Goal: Task Accomplishment & Management: Use online tool/utility

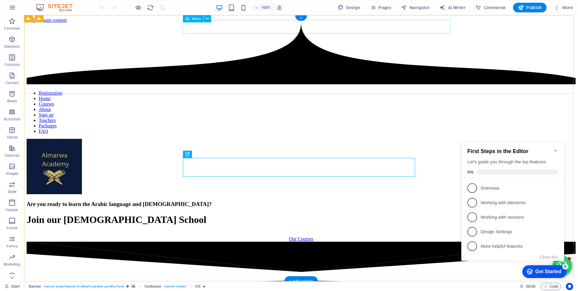
click at [272, 90] on nav "Registration Home Courses About Sign up Teachers Packages FAQ" at bounding box center [301, 112] width 549 height 44
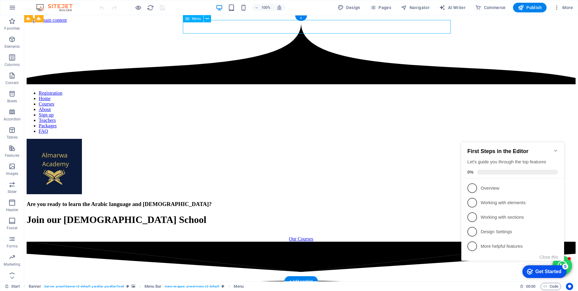
click at [272, 90] on nav "Registration Home Courses About Sign up Teachers Packages FAQ" at bounding box center [301, 112] width 549 height 44
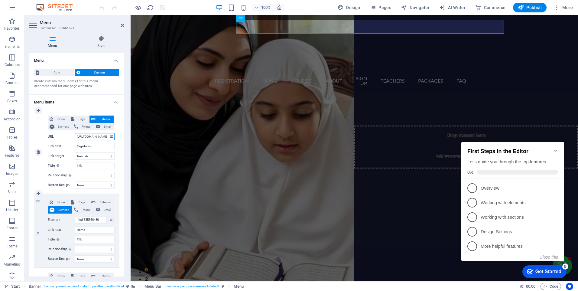
click at [100, 137] on input "https://techeronline.esiicbeet.com/" at bounding box center [95, 136] width 40 height 7
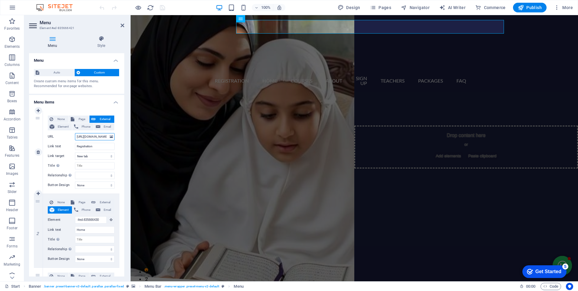
click at [100, 137] on input "https://techeronline.esiicbeet.com/" at bounding box center [95, 136] width 40 height 7
select select
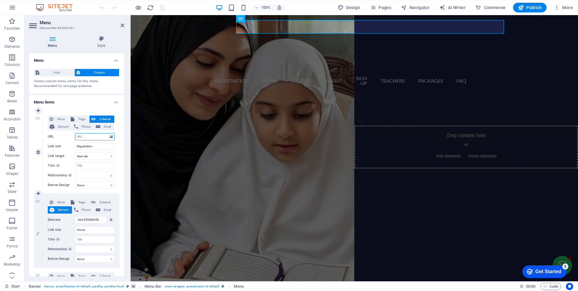
select select
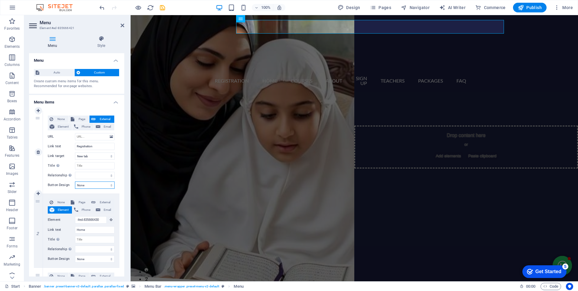
click at [107, 186] on select "None Default Primary Secondary" at bounding box center [95, 185] width 40 height 7
select select "default"
click at [75, 182] on select "None Default Primary Secondary" at bounding box center [95, 185] width 40 height 7
select select
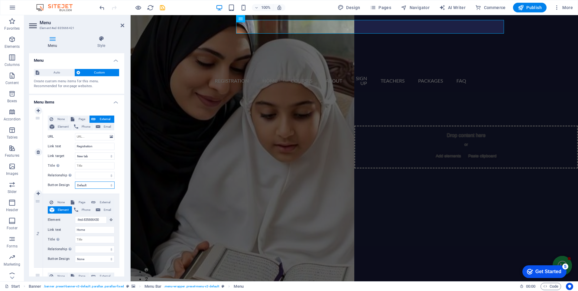
select select
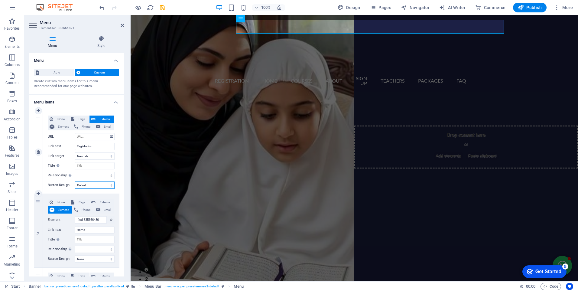
select select
click at [530, 7] on span "Publish" at bounding box center [530, 8] width 24 height 6
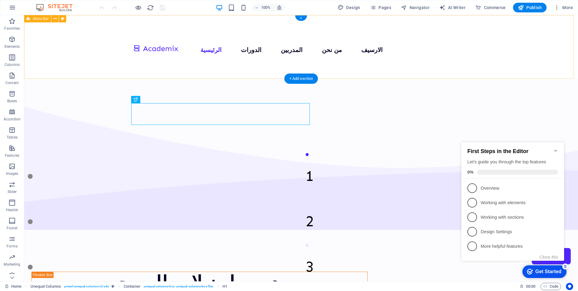
click at [536, 55] on div "الرئيسية الدورات المدربين من نحن الارسيف اتصل بنا" at bounding box center [301, 47] width 554 height 64
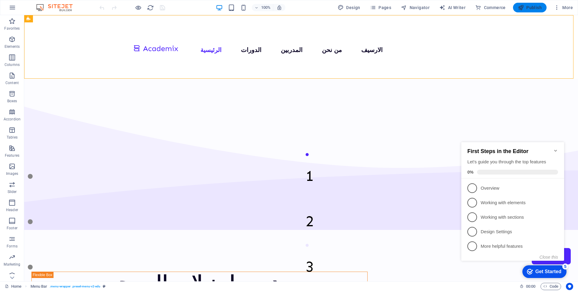
click at [531, 9] on span "Publish" at bounding box center [530, 8] width 24 height 6
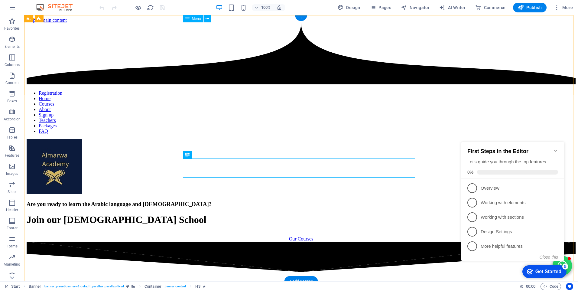
click at [217, 90] on nav "Registration Home Courses About Sign up Teachers Packages FAQ" at bounding box center [301, 112] width 549 height 44
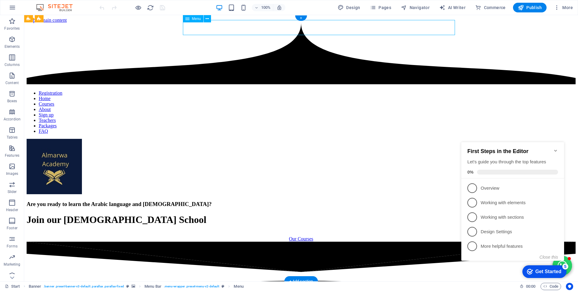
click at [217, 90] on nav "Registration Home Courses About Sign up Teachers Packages FAQ" at bounding box center [301, 112] width 549 height 44
select select "default"
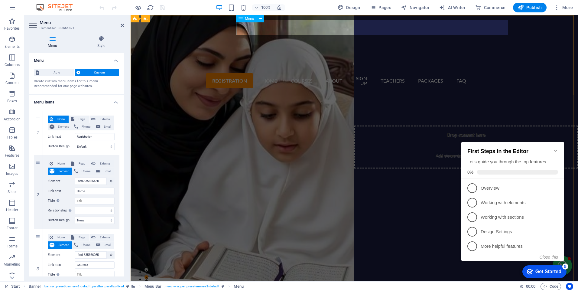
click at [266, 72] on nav "Registration Home Courses About Sign up Teachers Packages FAQ" at bounding box center [354, 81] width 232 height 18
click at [84, 137] on input "Registration" at bounding box center [95, 136] width 40 height 7
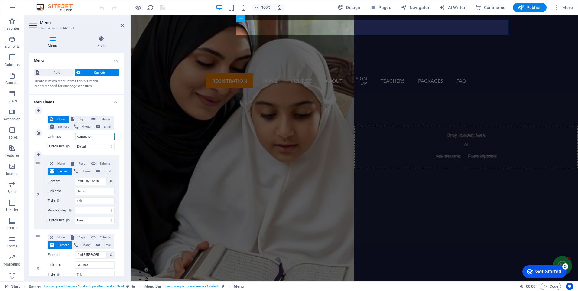
click at [84, 137] on input "Registration" at bounding box center [95, 136] width 40 height 7
paste input "/public_html/alwmarwaadb/login.php"
type input "/public_html/alwmarwaadb/login.php"
select select
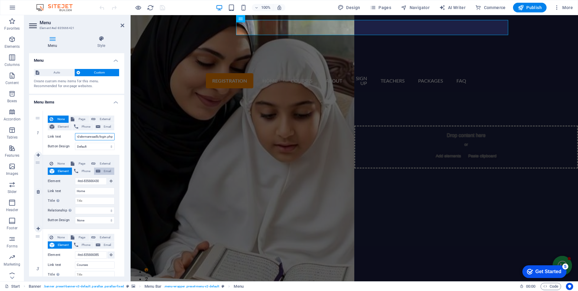
select select
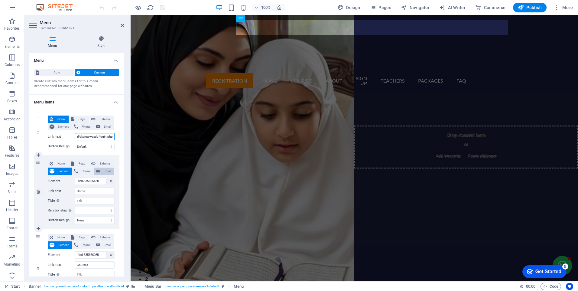
select select
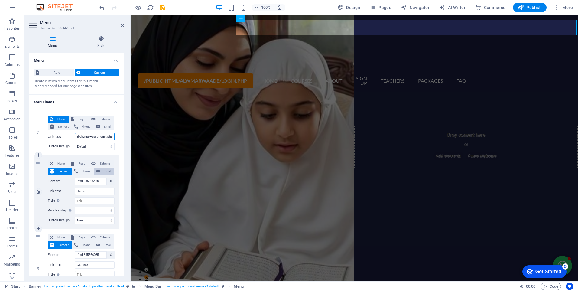
type input "Registration"
select select
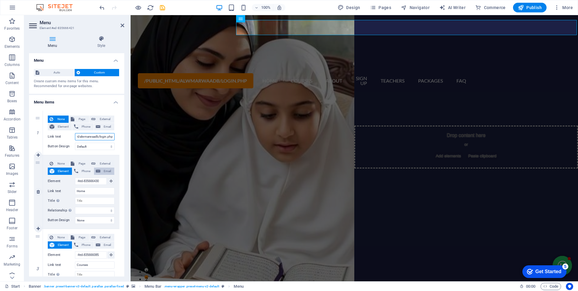
select select
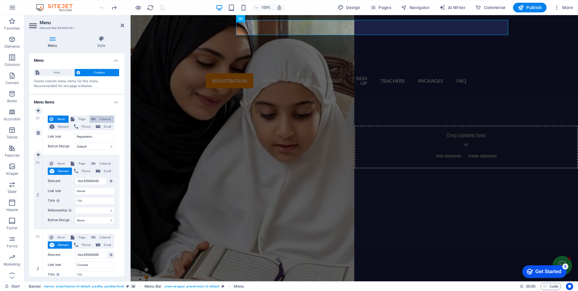
click at [102, 119] on span "External" at bounding box center [104, 119] width 15 height 7
select select "blank"
select select
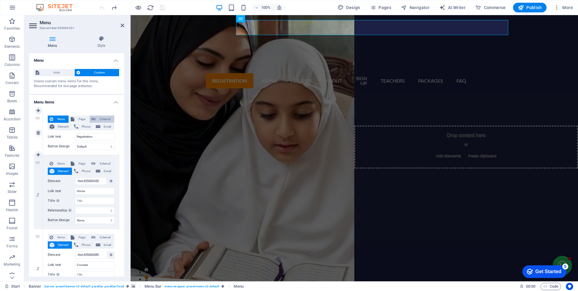
select select
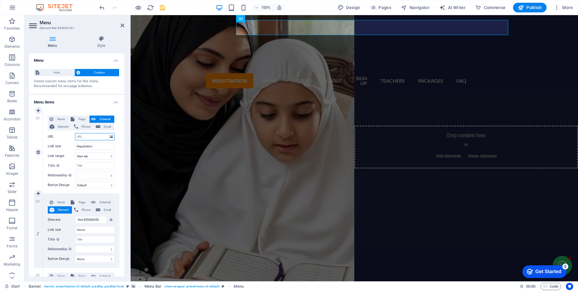
drag, startPoint x: 84, startPoint y: 136, endPoint x: 80, endPoint y: 135, distance: 3.4
click at [80, 135] on input "URL" at bounding box center [95, 136] width 40 height 7
type input "https://esiicbeet/alwmarwaadb/login.php"
select select
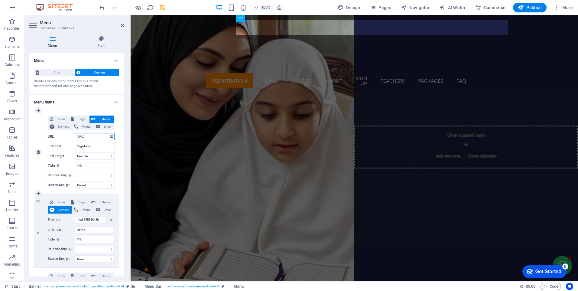
select select
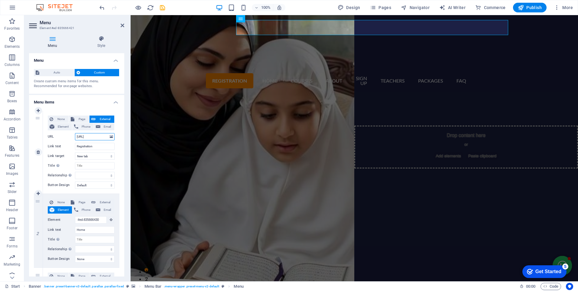
select select
click at [162, 7] on icon "save" at bounding box center [162, 7] width 7 height 7
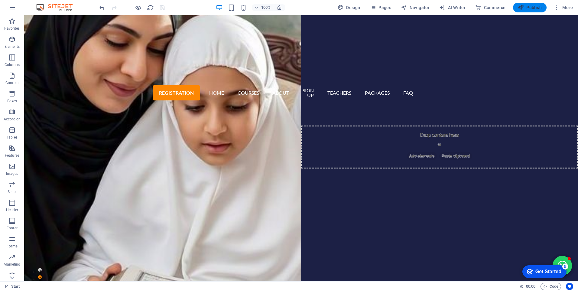
click at [530, 7] on span "Publish" at bounding box center [530, 8] width 24 height 6
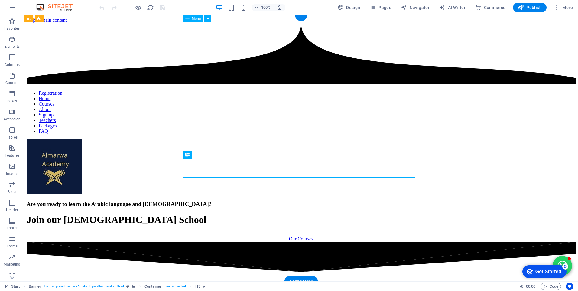
click at [214, 90] on nav "Registration Home Courses About Sign up Teachers Packages FAQ" at bounding box center [301, 112] width 549 height 44
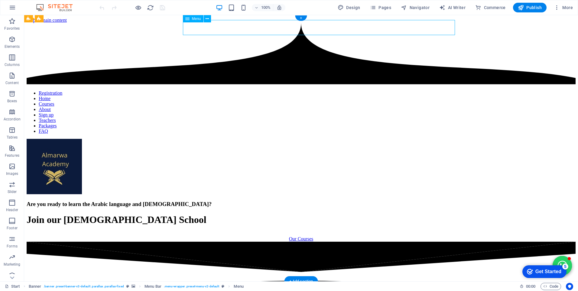
click at [214, 90] on nav "Registration Home Courses About Sign up Teachers Packages FAQ" at bounding box center [301, 112] width 549 height 44
select select "default"
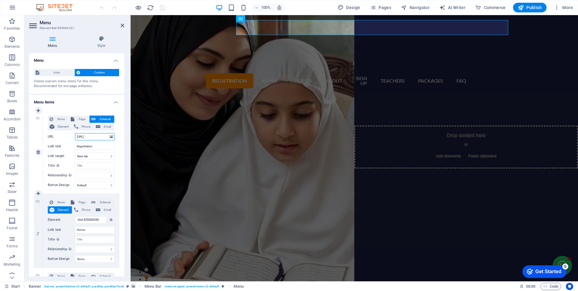
click at [93, 137] on input "https://esiicbeet/alwmarwaadb/login.php" at bounding box center [95, 136] width 40 height 7
select select
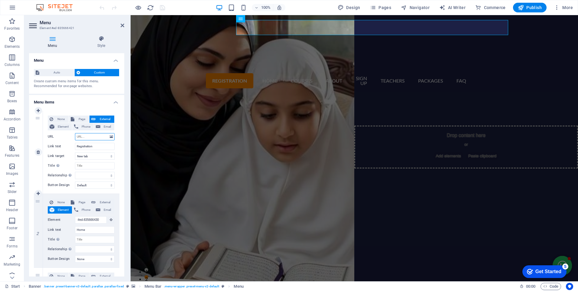
select select
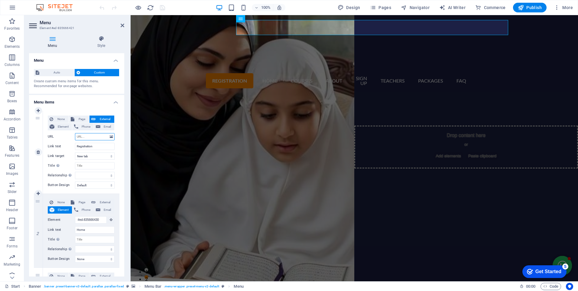
select select
click at [99, 158] on select "New tab Same tab Overlay" at bounding box center [95, 155] width 40 height 7
select select
click at [75, 152] on select "New tab Same tab Overlay" at bounding box center [95, 155] width 40 height 7
select select
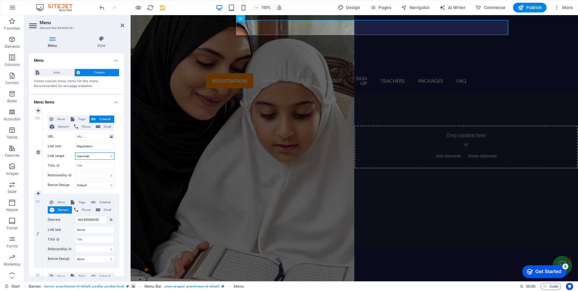
select select
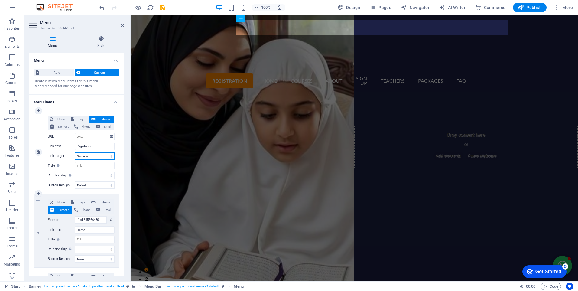
select select
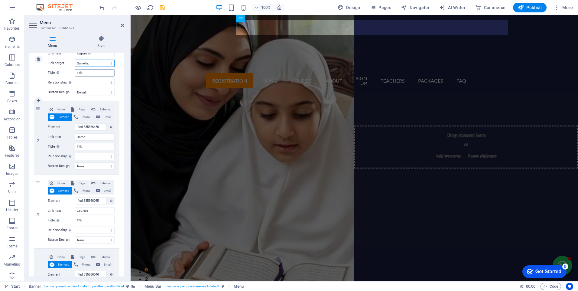
scroll to position [121, 0]
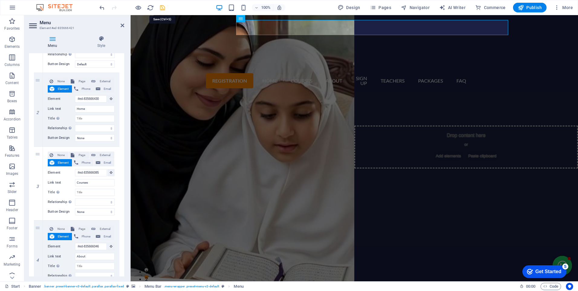
click at [165, 7] on icon "save" at bounding box center [162, 7] width 7 height 7
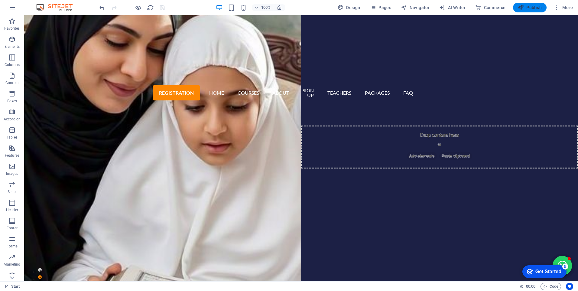
click at [524, 7] on icon "button" at bounding box center [521, 8] width 6 height 6
